Goal: Find contact information: Find contact information

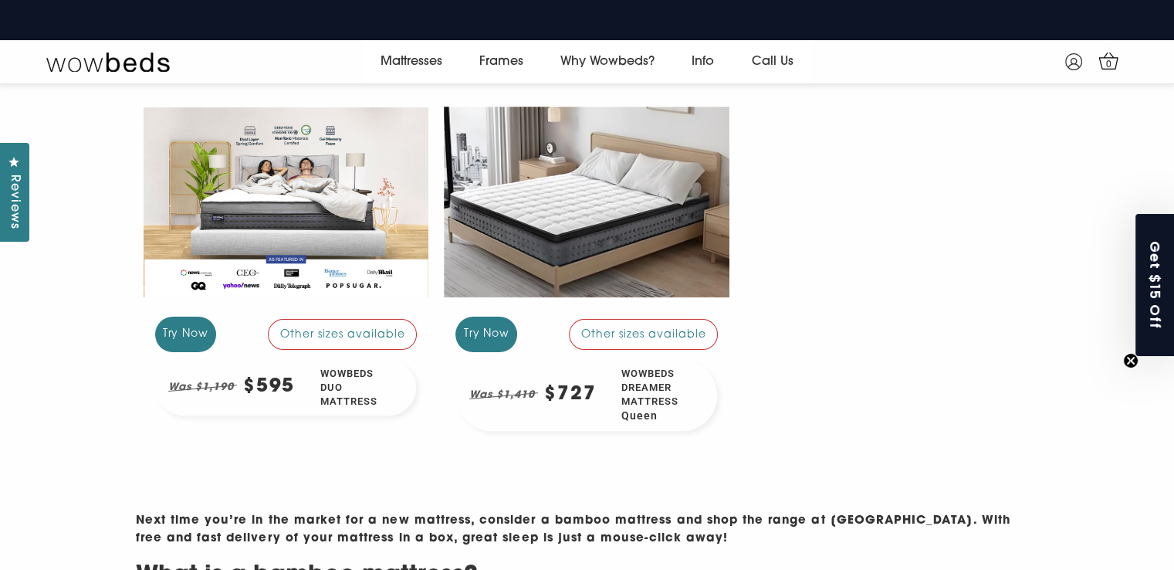
scroll to position [359, 0]
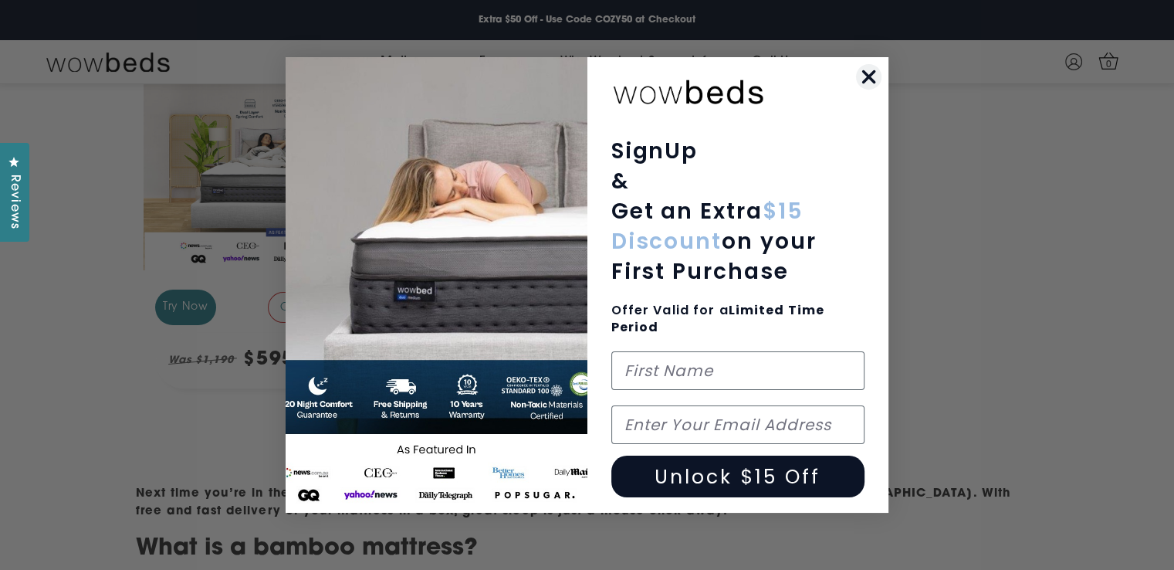
click at [864, 75] on circle "Close dialog" at bounding box center [868, 76] width 25 height 25
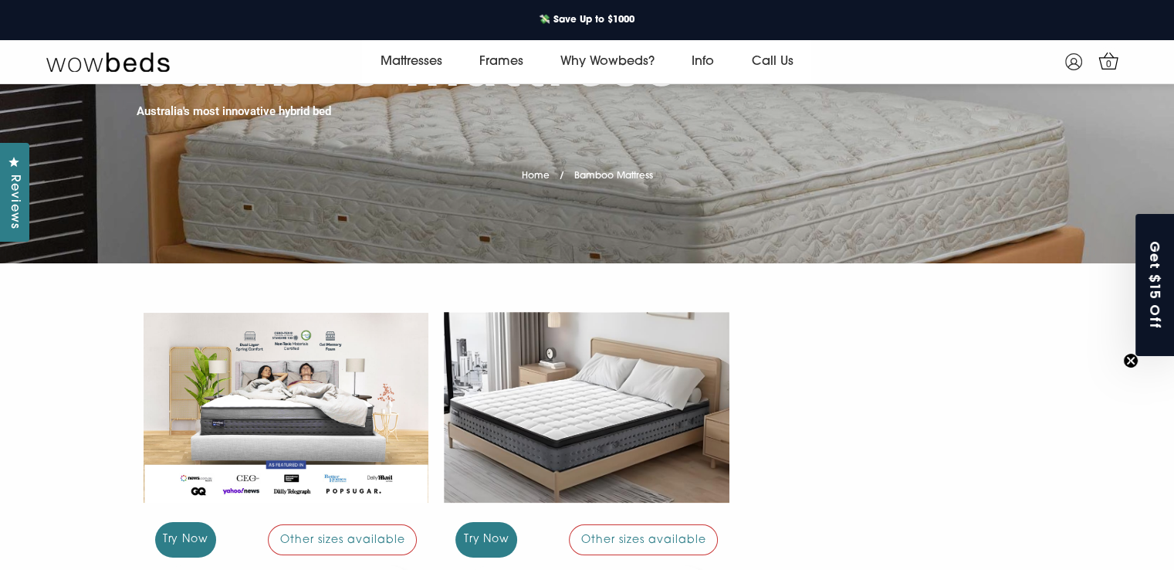
scroll to position [0, 0]
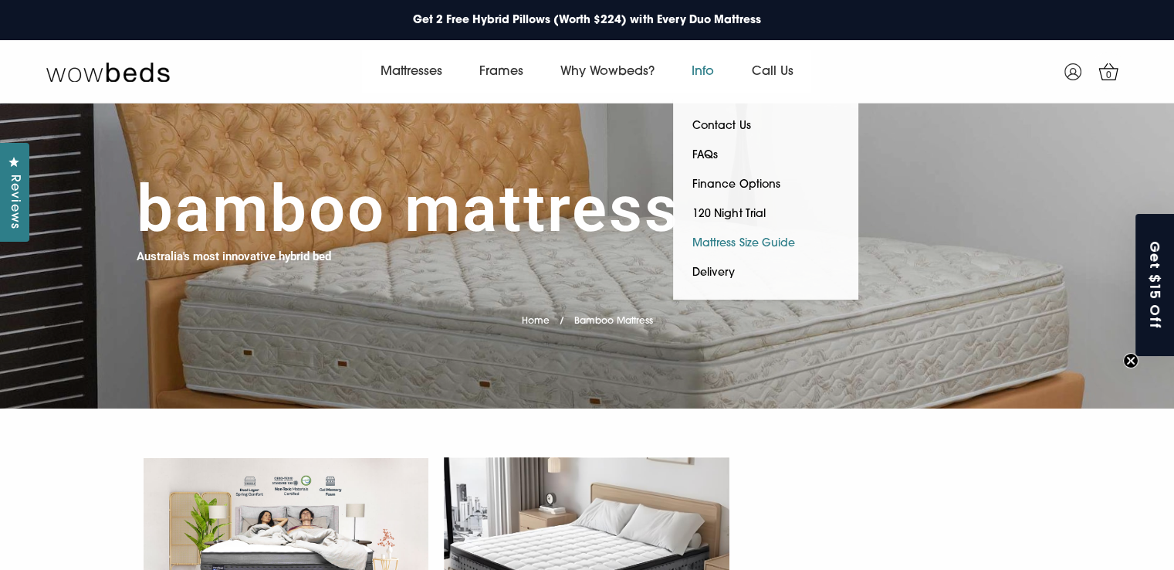
click at [744, 237] on link "Mattress Size Guide" at bounding box center [743, 243] width 140 height 29
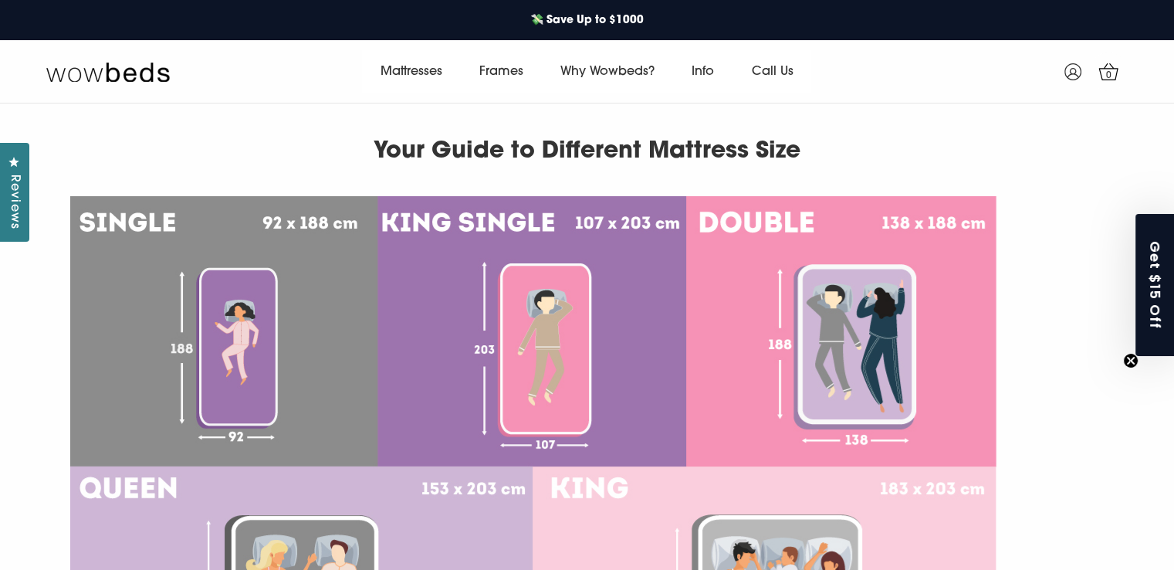
click at [863, 356] on img at bounding box center [533, 466] width 926 height 540
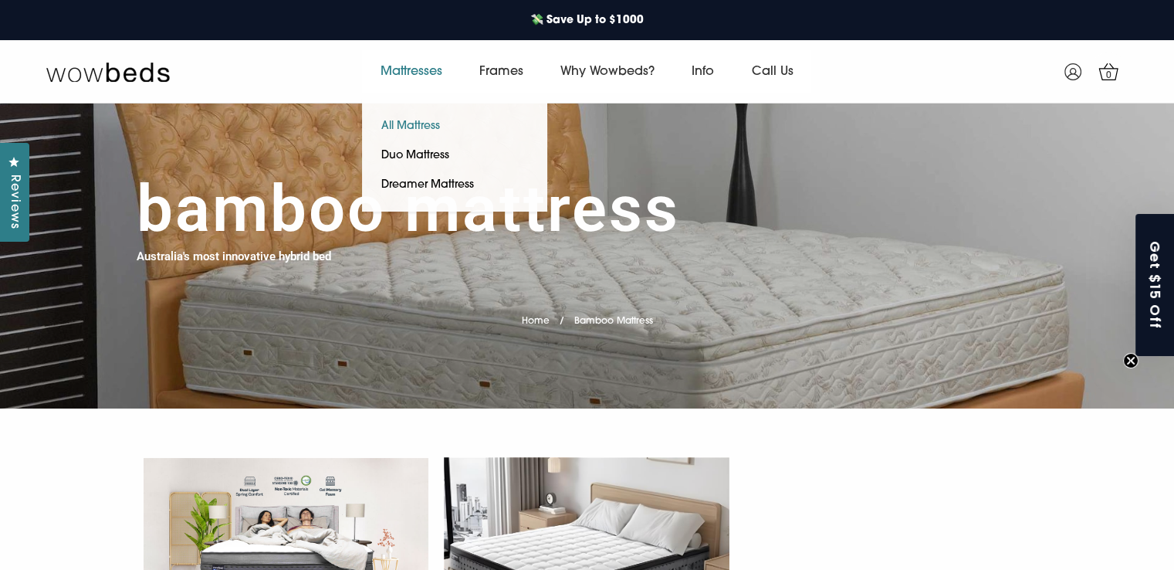
click at [417, 124] on link "All Mattress" at bounding box center [410, 126] width 97 height 29
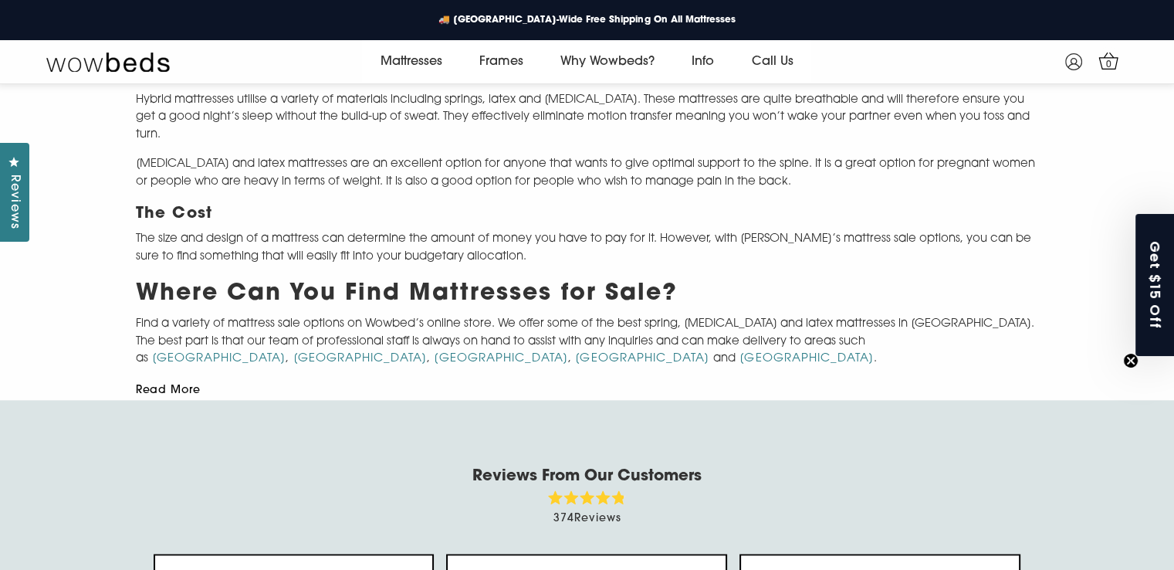
scroll to position [1562, 0]
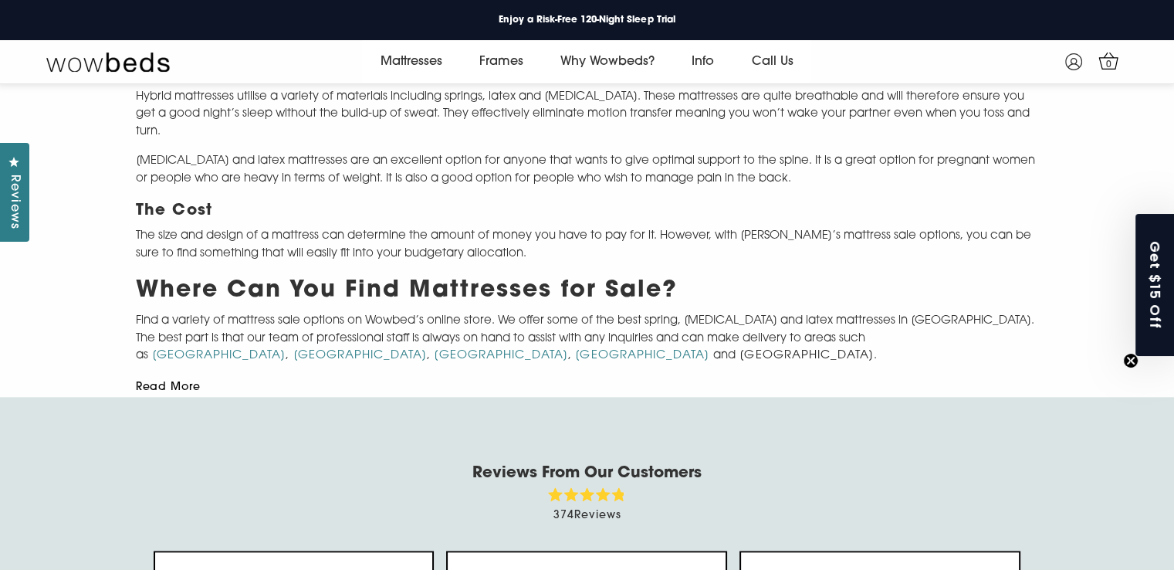
click at [740, 353] on link "Melbourne" at bounding box center [807, 356] width 134 height 12
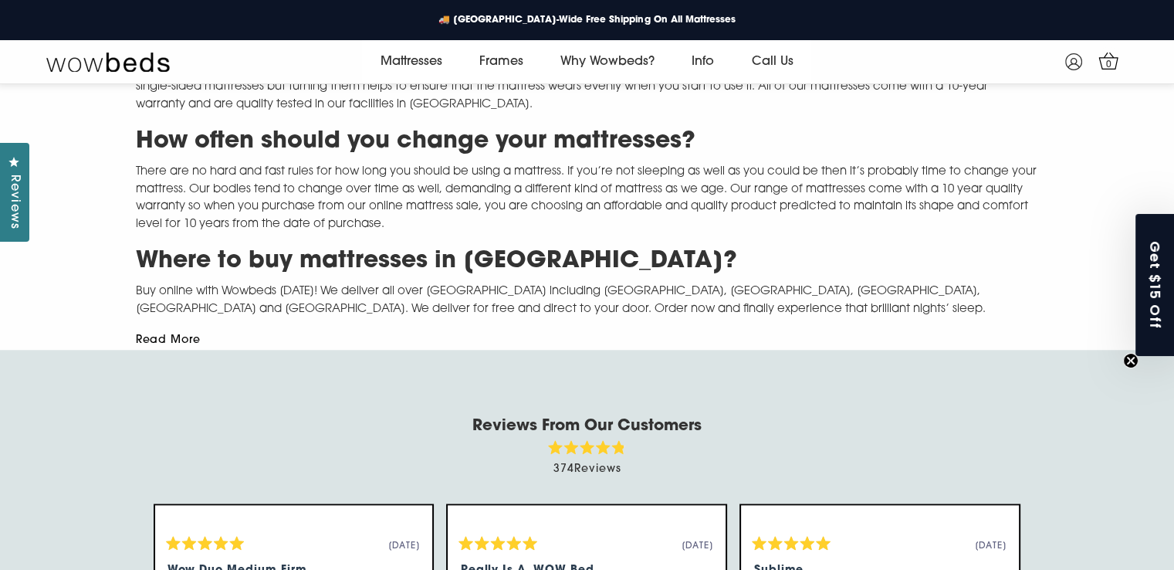
scroll to position [1410, 0]
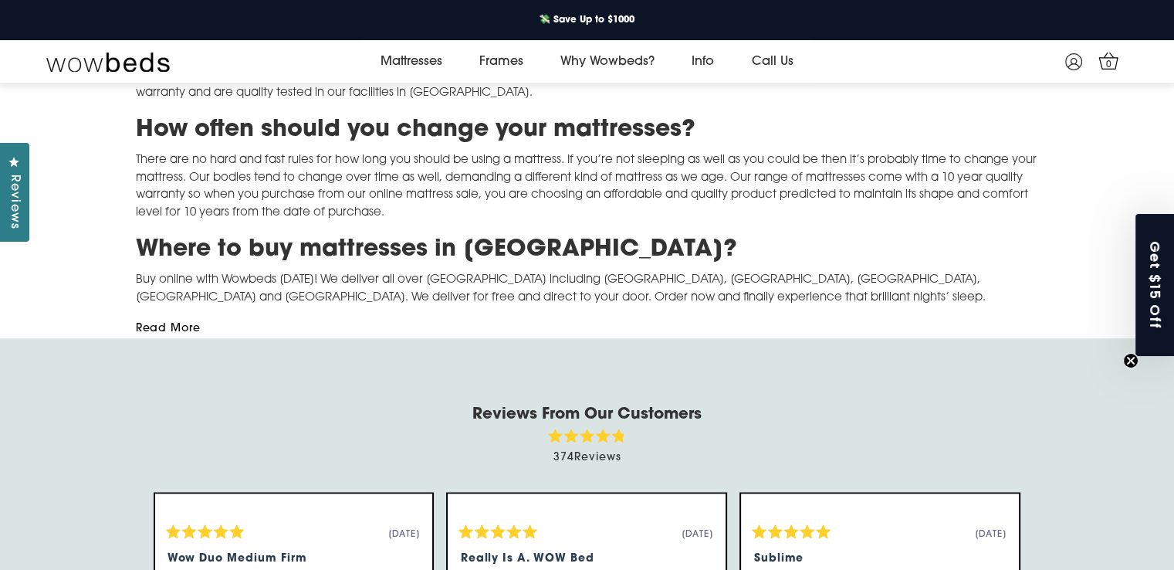
click at [150, 323] on button "Read More" at bounding box center [169, 328] width 66 height 11
click at [157, 323] on button "Read Less" at bounding box center [165, 328] width 59 height 11
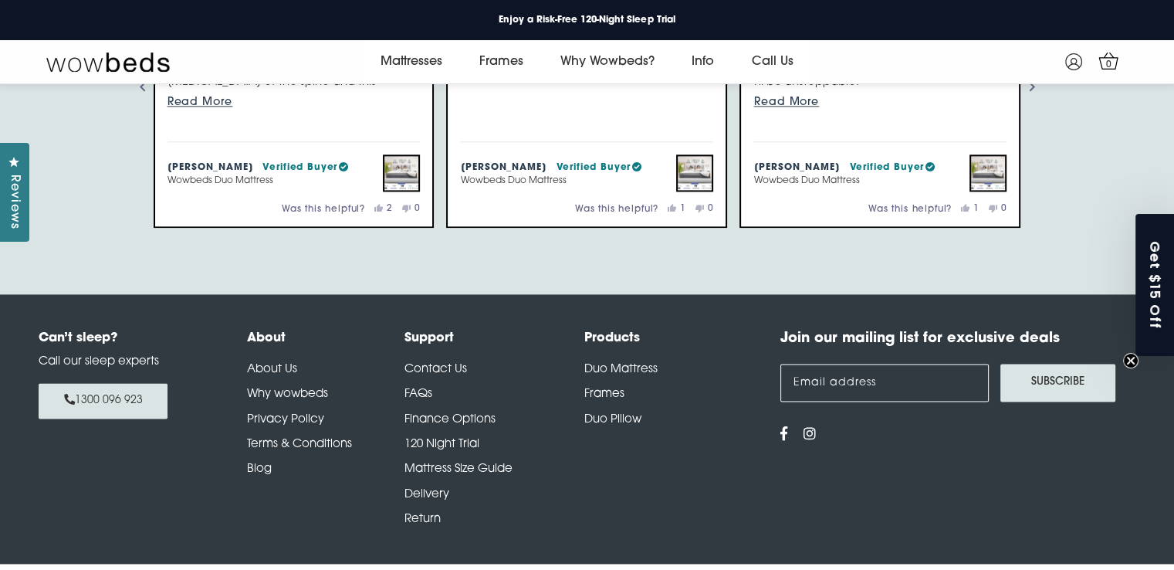
scroll to position [1968, 0]
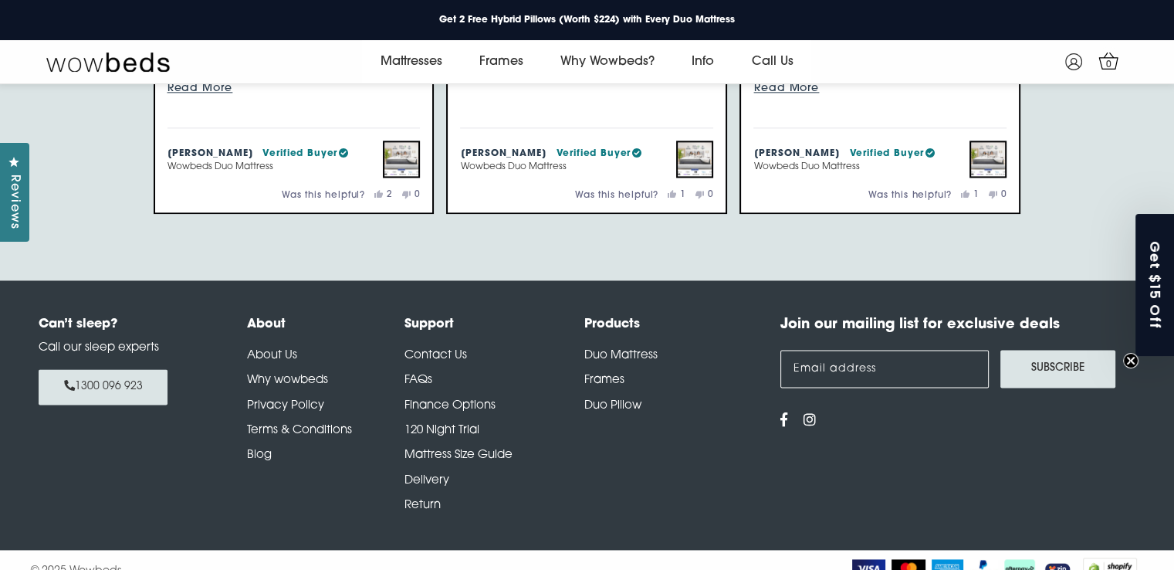
drag, startPoint x: 432, startPoint y: 328, endPoint x: 432, endPoint y: 336, distance: 7.8
click at [432, 347] on li "Contact Us" at bounding box center [494, 359] width 180 height 25
click at [432, 350] on link "Contact Us" at bounding box center [435, 356] width 63 height 12
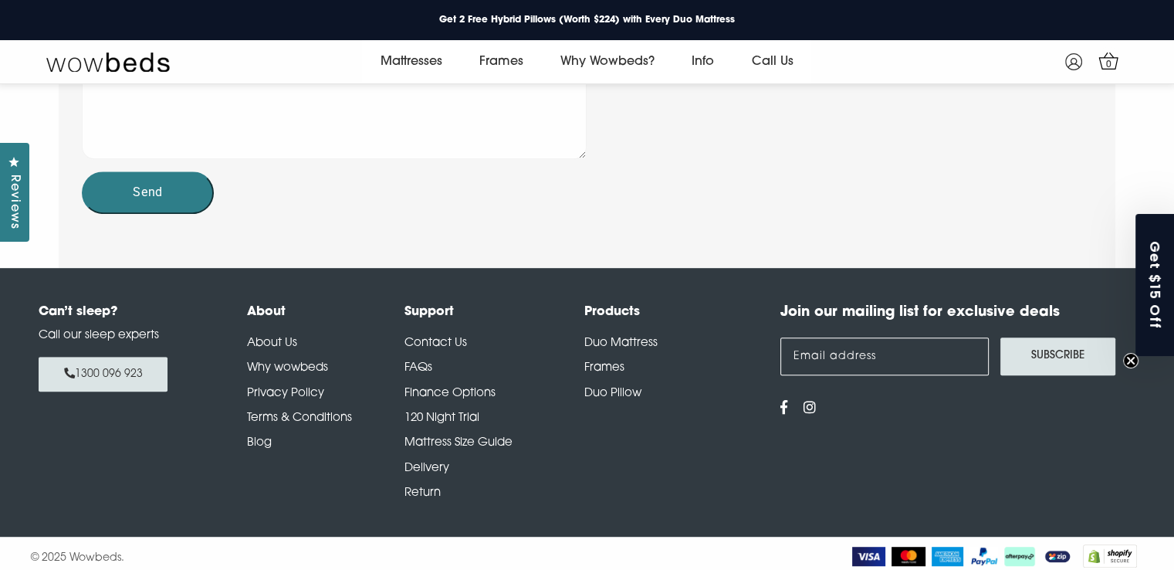
scroll to position [717, 0]
